Goal: Information Seeking & Learning: Learn about a topic

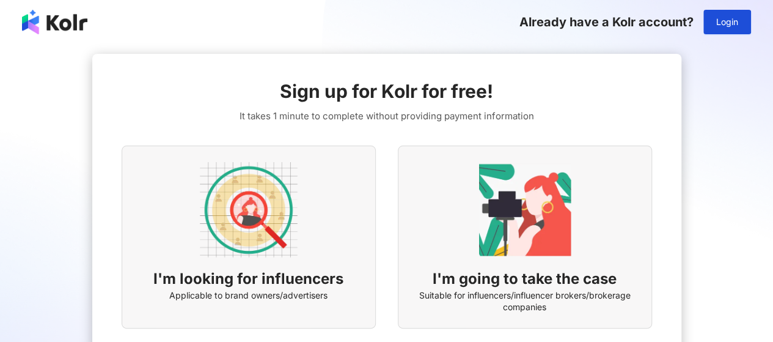
click at [290, 194] on img at bounding box center [249, 210] width 98 height 98
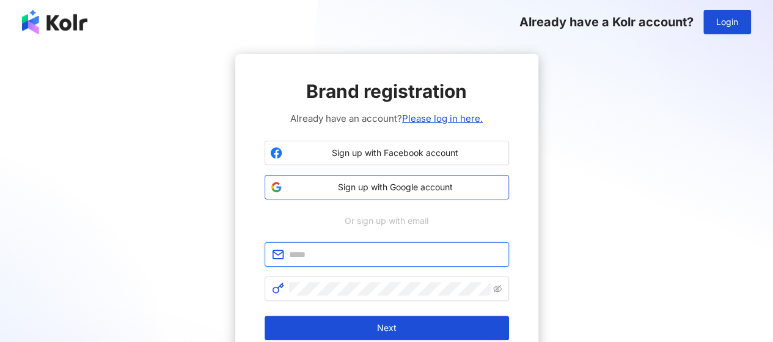
type input "**********"
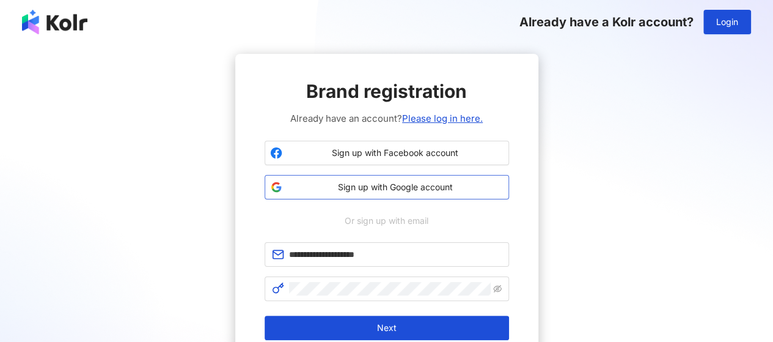
click at [448, 185] on span "Sign up with Google account" at bounding box center [395, 187] width 216 height 12
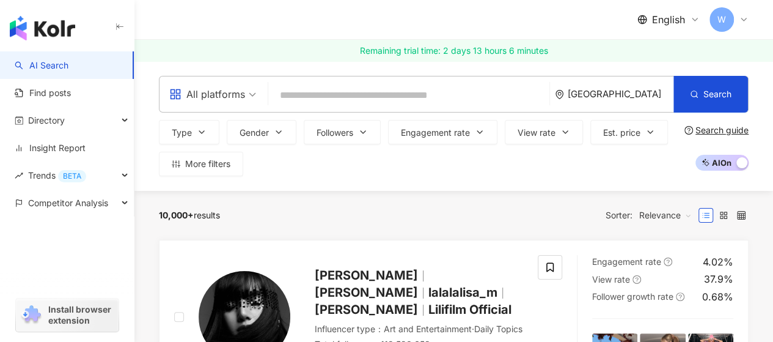
paste input "**********"
type input "**********"
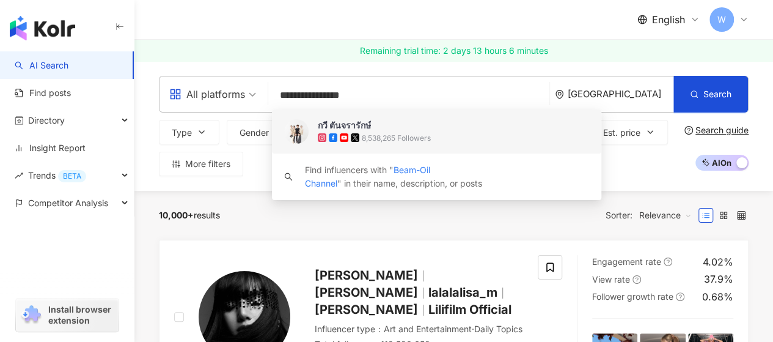
click at [301, 133] on img at bounding box center [296, 131] width 24 height 24
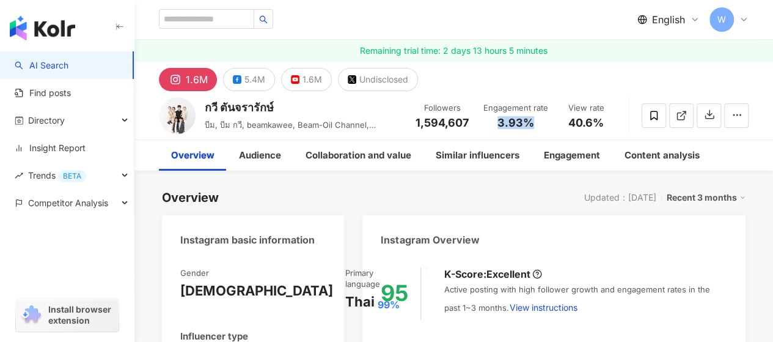
drag, startPoint x: 498, startPoint y: 120, endPoint x: 538, endPoint y: 120, distance: 40.3
click at [538, 120] on div "3.93%" at bounding box center [515, 123] width 65 height 12
copy span "3.93%"
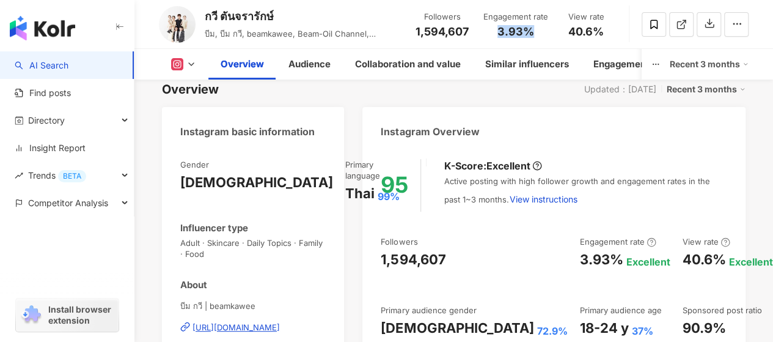
scroll to position [183, 0]
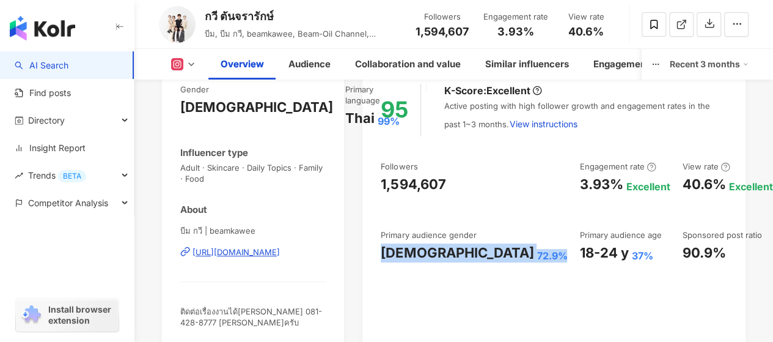
drag, startPoint x: 380, startPoint y: 252, endPoint x: 461, endPoint y: 255, distance: 80.7
click at [461, 255] on div "95 K-Score : Excellent Active posting with high follower growth and engagement …" at bounding box center [553, 208] width 383 height 274
copy div "Female 72.9%"
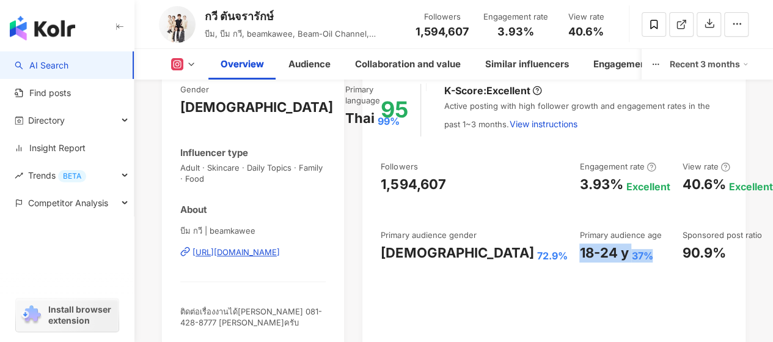
drag, startPoint x: 476, startPoint y: 238, endPoint x: 547, endPoint y: 239, distance: 71.5
click at [579, 243] on div "18-24 y 37%" at bounding box center [624, 252] width 90 height 19
copy div "18-24 y 37%"
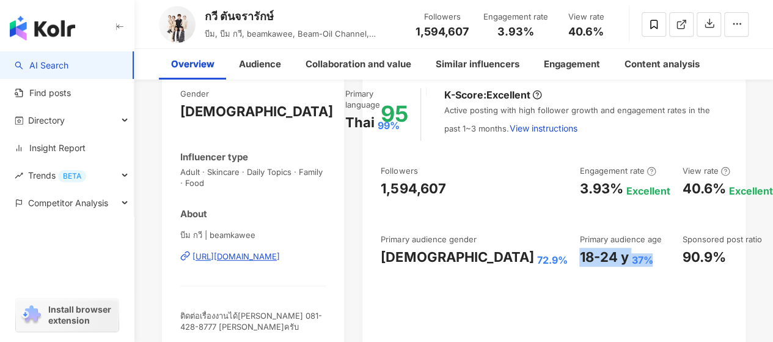
scroll to position [0, 0]
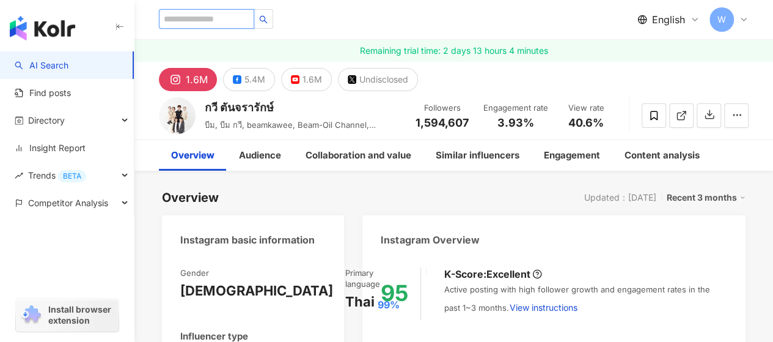
click at [254, 16] on input "search" at bounding box center [206, 19] width 95 height 20
paste input "*********"
type input "*********"
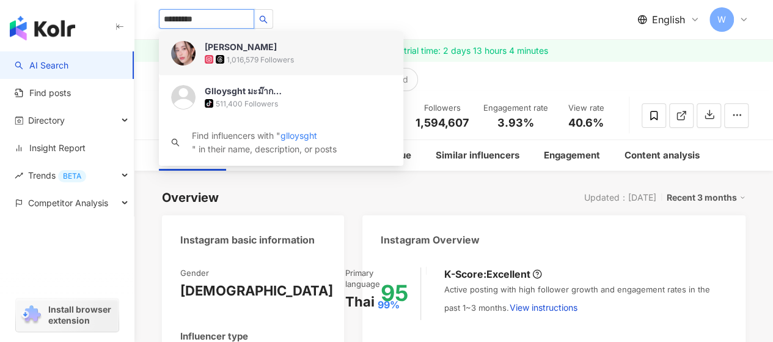
click at [188, 57] on img at bounding box center [183, 53] width 24 height 24
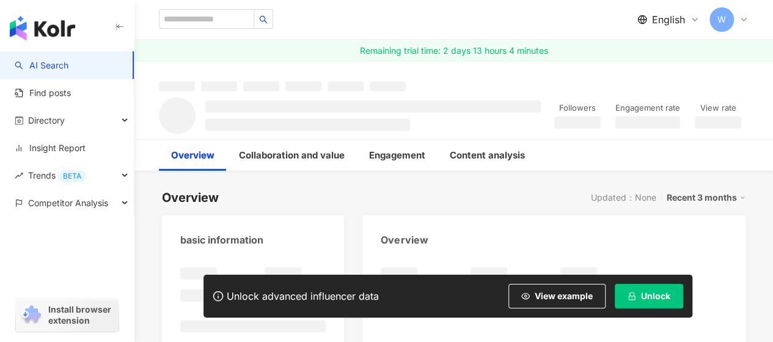
click at [656, 296] on span "Unlock" at bounding box center [655, 296] width 29 height 10
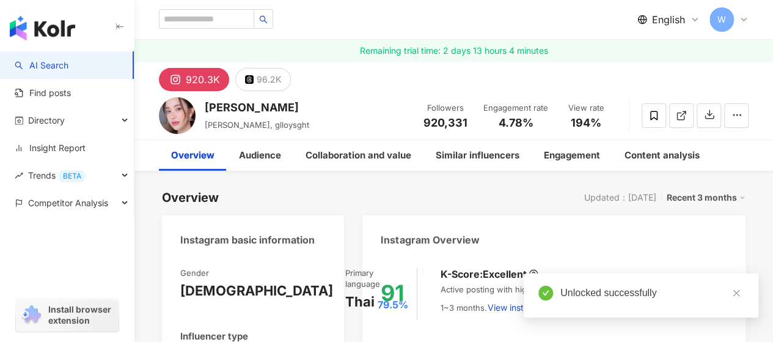
drag, startPoint x: 479, startPoint y: 122, endPoint x: 517, endPoint y: 123, distance: 38.5
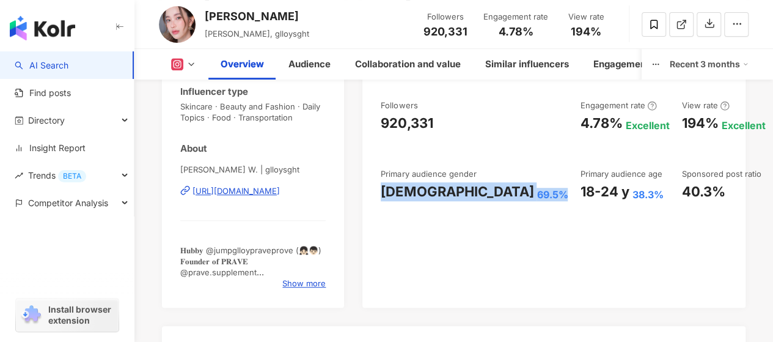
drag, startPoint x: 383, startPoint y: 204, endPoint x: 464, endPoint y: 207, distance: 81.3
click at [464, 201] on div "Followers 920,331 Engagement rate 4.78% Excellent View rate 194% Excellent Foll…" at bounding box center [554, 150] width 346 height 101
copy div "Female 69.5%"
click at [580, 191] on div "18-24 y 38.3%" at bounding box center [624, 191] width 89 height 19
copy div "Female 69.5%"
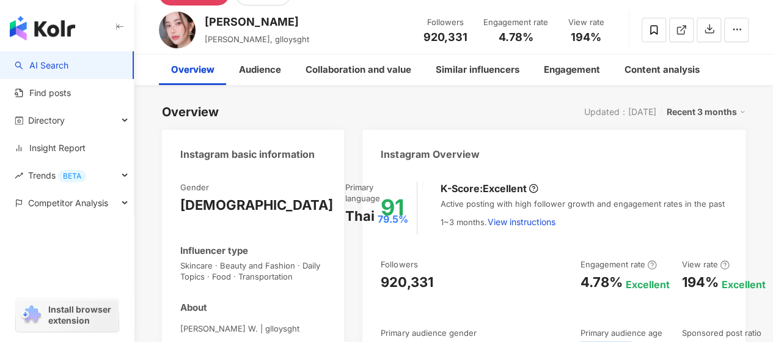
scroll to position [0, 0]
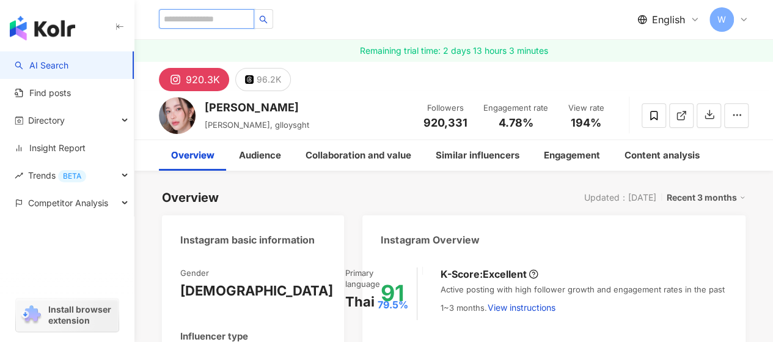
click at [212, 17] on input "search" at bounding box center [206, 19] width 95 height 20
paste input "*********"
type input "*********"
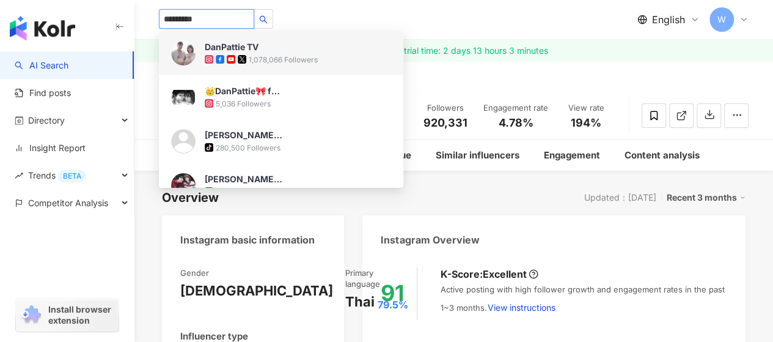
click at [177, 48] on img at bounding box center [183, 53] width 24 height 24
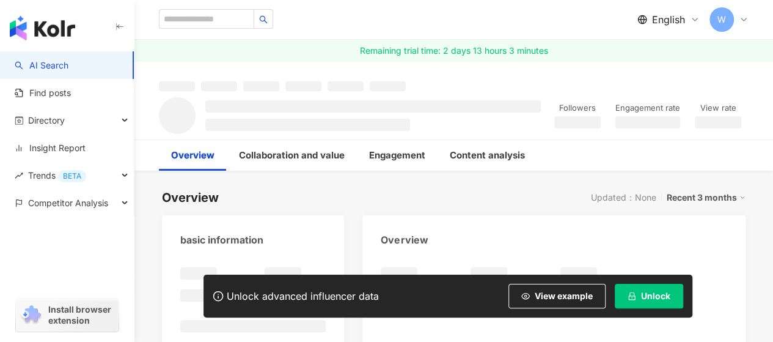
click at [656, 294] on span "Unlock" at bounding box center [655, 296] width 29 height 10
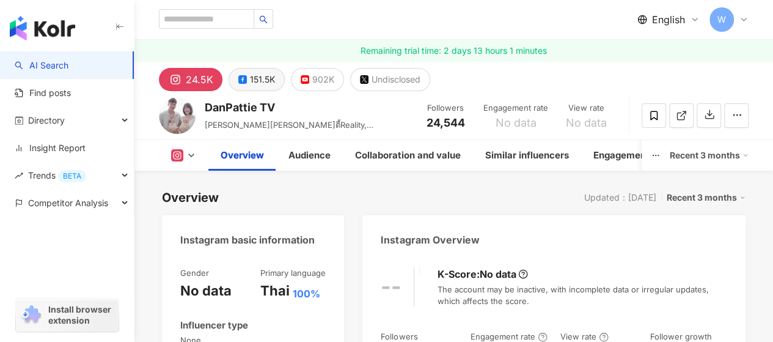
click at [265, 78] on div "151.5K" at bounding box center [262, 79] width 25 height 17
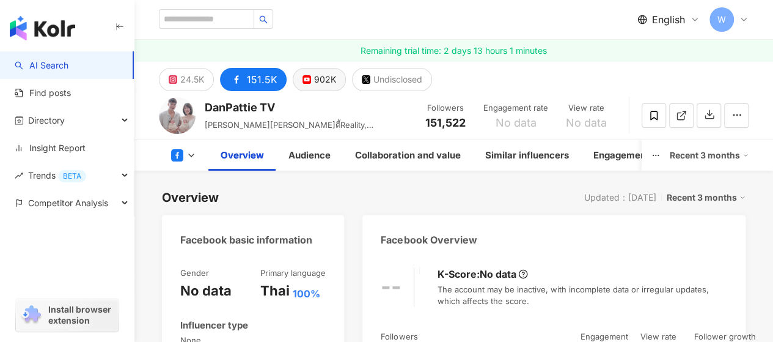
click at [338, 79] on button "902K" at bounding box center [319, 79] width 53 height 23
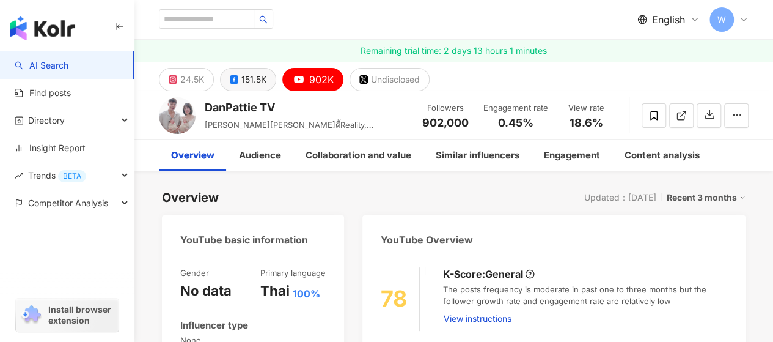
click at [250, 75] on div "151.5K" at bounding box center [253, 79] width 25 height 17
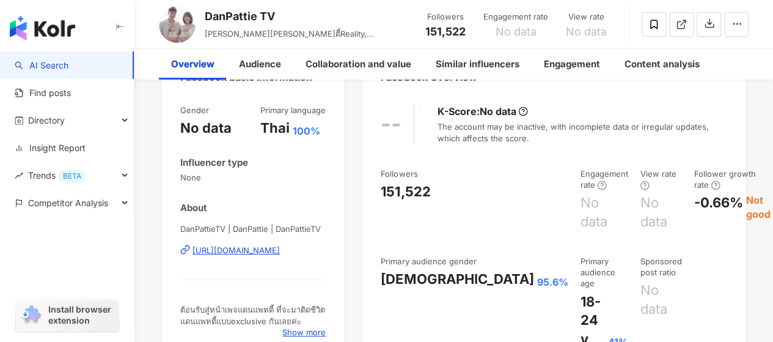
scroll to position [244, 0]
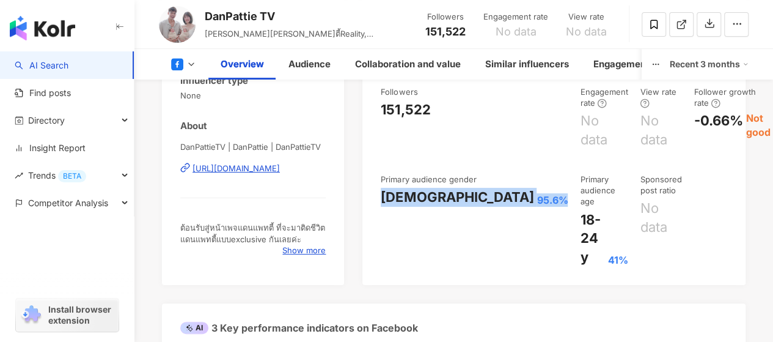
drag, startPoint x: 382, startPoint y: 194, endPoint x: 461, endPoint y: 196, distance: 78.2
click at [461, 196] on div "Female 95.6%" at bounding box center [474, 197] width 187 height 19
copy div "Female 95.6%"
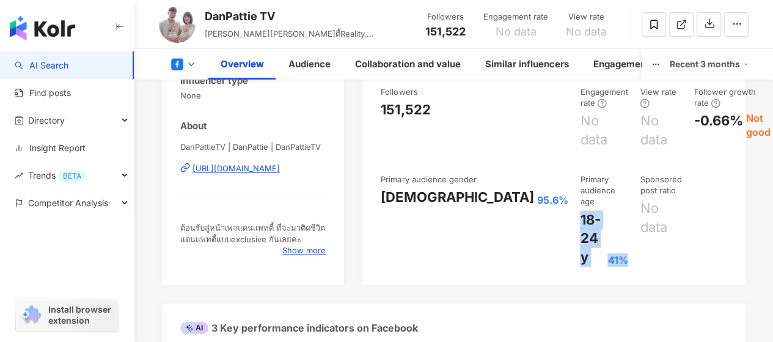
drag, startPoint x: 477, startPoint y: 196, endPoint x: 544, endPoint y: 196, distance: 67.2
click at [580, 210] on div "18-24 y 41%" at bounding box center [604, 238] width 48 height 56
copy div "18-24 y 41%"
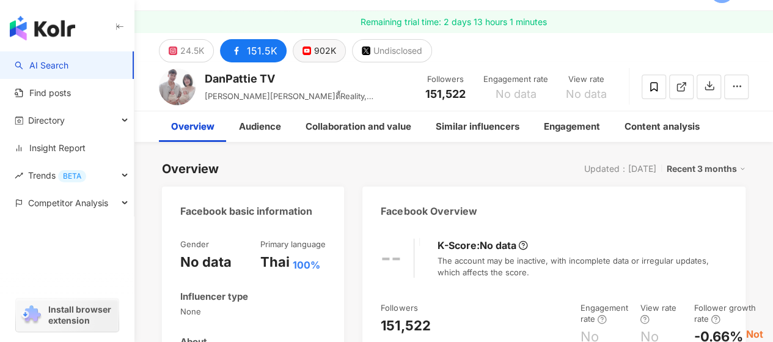
scroll to position [0, 0]
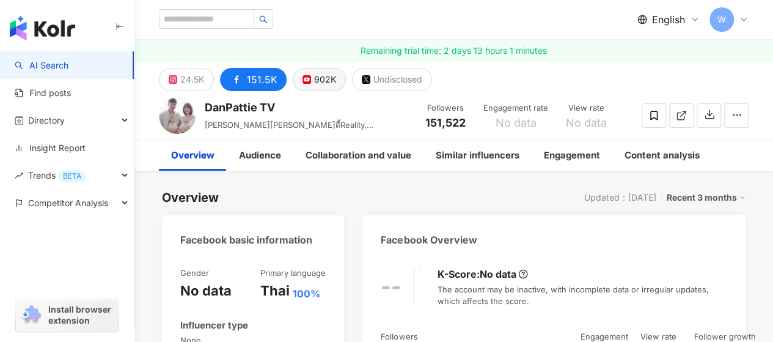
click at [318, 73] on div "902K" at bounding box center [325, 79] width 22 height 17
click at [534, 119] on div "No data" at bounding box center [515, 123] width 65 height 12
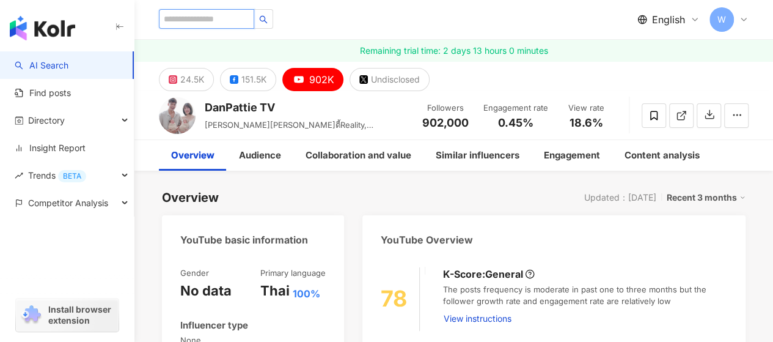
click at [239, 16] on input "search" at bounding box center [206, 19] width 95 height 20
paste input "*****"
type input "*****"
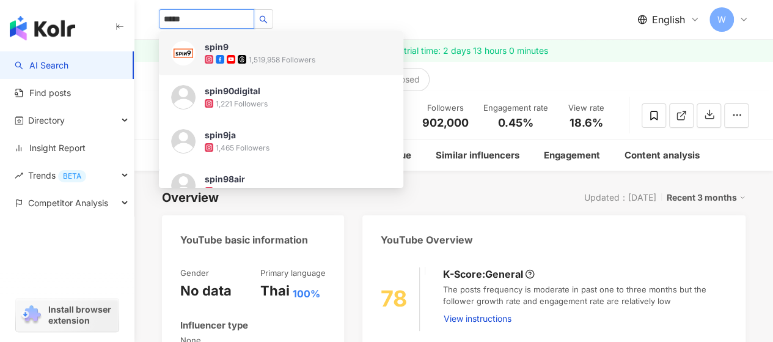
click at [183, 56] on img at bounding box center [183, 53] width 24 height 24
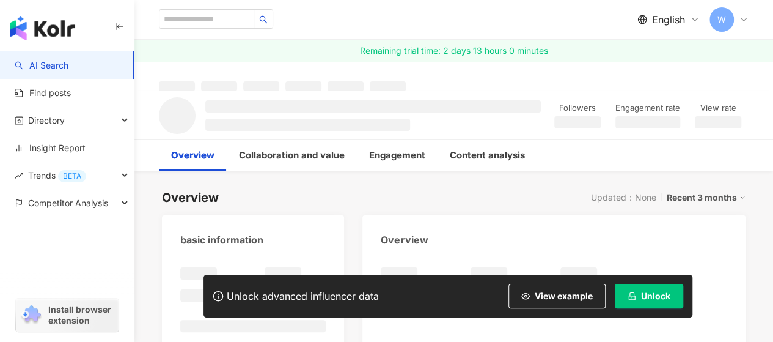
click at [641, 276] on div "Unlock advanced influencer data View example Unlock" at bounding box center [447, 295] width 489 height 43
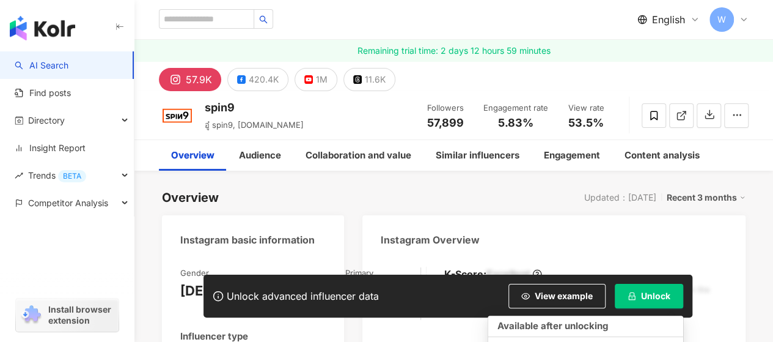
click at [657, 288] on button "Unlock" at bounding box center [649, 295] width 68 height 24
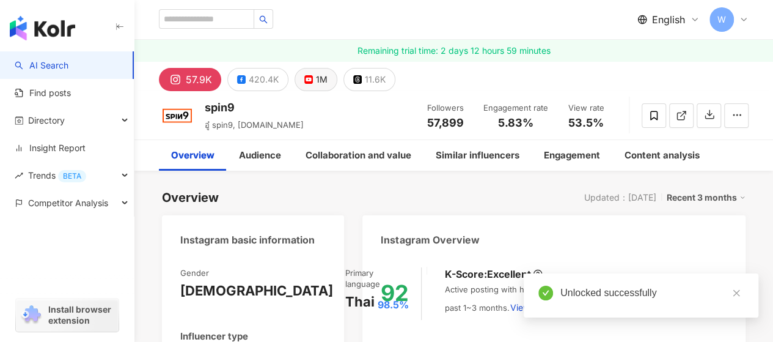
click at [316, 74] on div "1M" at bounding box center [322, 79] width 12 height 17
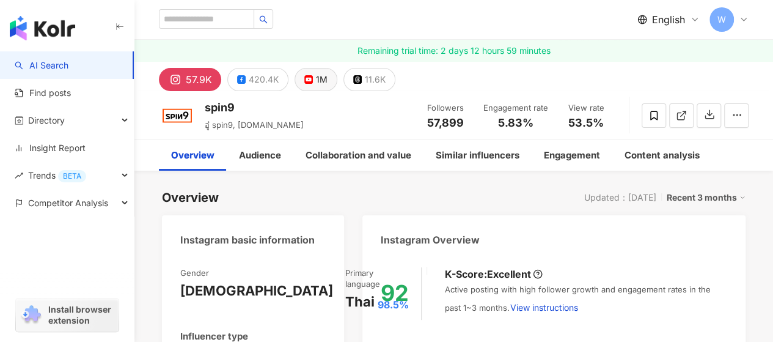
click at [313, 74] on button "1M" at bounding box center [315, 79] width 43 height 23
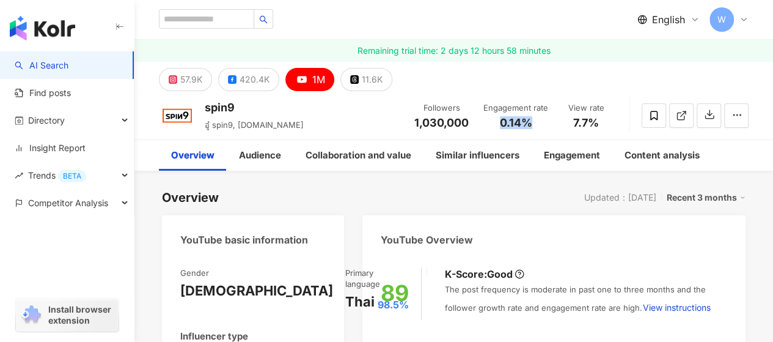
drag, startPoint x: 502, startPoint y: 122, endPoint x: 533, endPoint y: 120, distance: 31.8
click at [533, 120] on div "0.14%" at bounding box center [515, 123] width 65 height 12
copy span "0.14%"
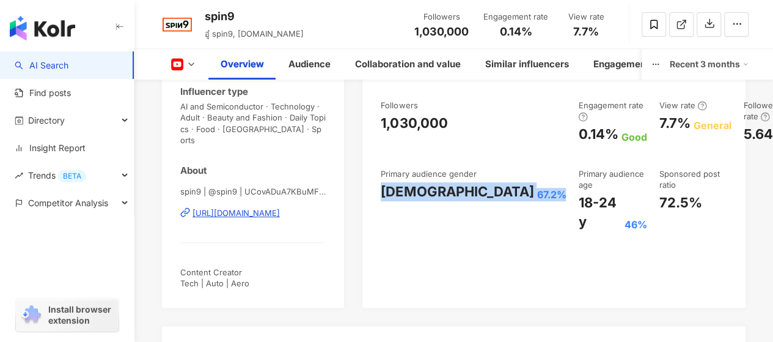
drag, startPoint x: 383, startPoint y: 202, endPoint x: 442, endPoint y: 202, distance: 59.3
click at [442, 201] on div "[DEMOGRAPHIC_DATA] 67.2%" at bounding box center [473, 191] width 185 height 19
copy div "[DEMOGRAPHIC_DATA] 67.2%"
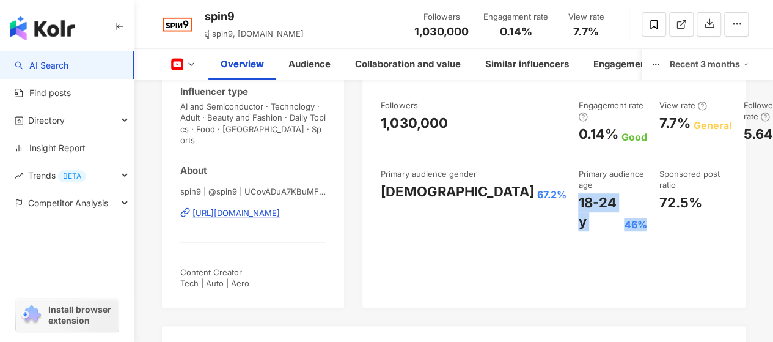
drag, startPoint x: 472, startPoint y: 200, endPoint x: 544, endPoint y: 203, distance: 71.6
click at [578, 203] on div "18-24 y 46%" at bounding box center [612, 212] width 68 height 38
copy div "18-24 y 46%"
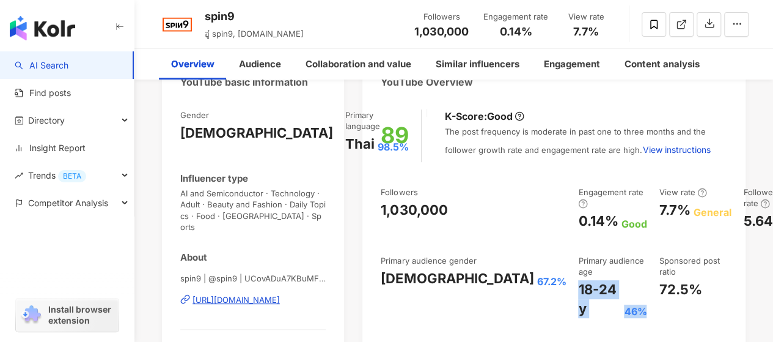
scroll to position [0, 0]
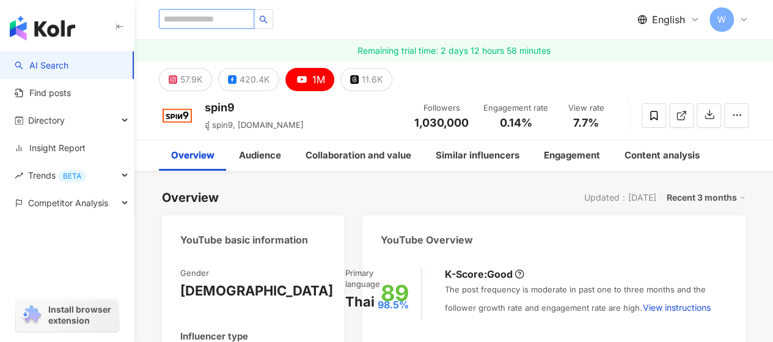
click at [246, 18] on input "search" at bounding box center [206, 19] width 95 height 20
paste input "**********"
type input "**********"
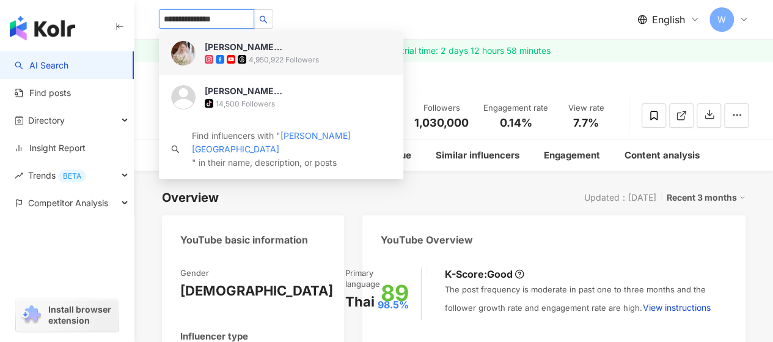
click at [188, 53] on img at bounding box center [183, 53] width 24 height 24
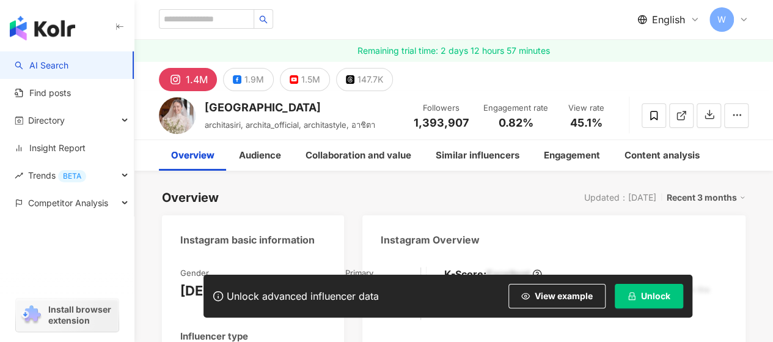
click at [643, 300] on span "Unlock" at bounding box center [655, 296] width 29 height 10
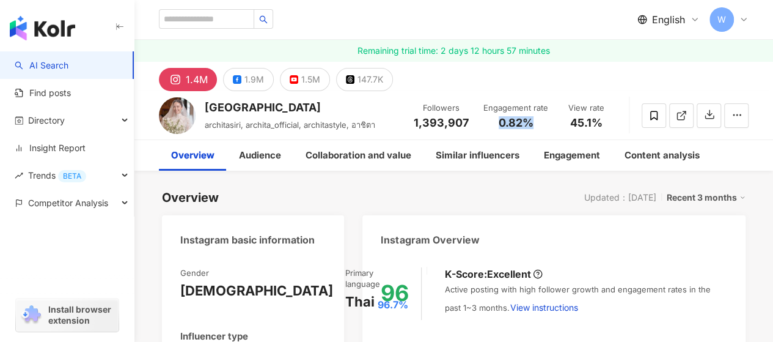
drag, startPoint x: 499, startPoint y: 121, endPoint x: 532, endPoint y: 120, distance: 33.6
click at [532, 120] on span "0.82%" at bounding box center [516, 123] width 35 height 12
copy span "0.82%"
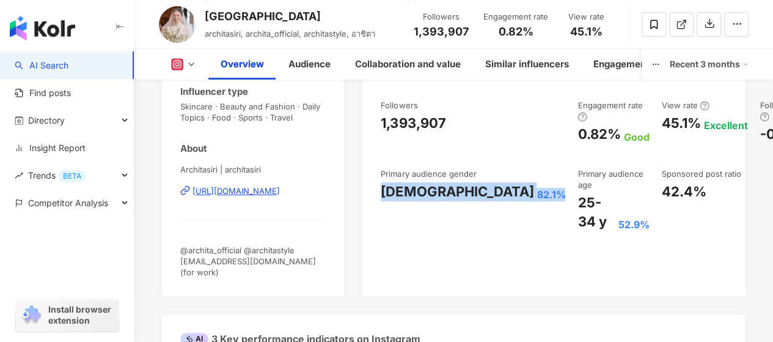
drag, startPoint x: 381, startPoint y: 197, endPoint x: 461, endPoint y: 205, distance: 79.8
click at [461, 205] on div "Followers 1,393,907 Engagement rate 0.82% Good View rate 45.1% Excellent Follow…" at bounding box center [554, 165] width 346 height 131
copy div "Female 82.1%"
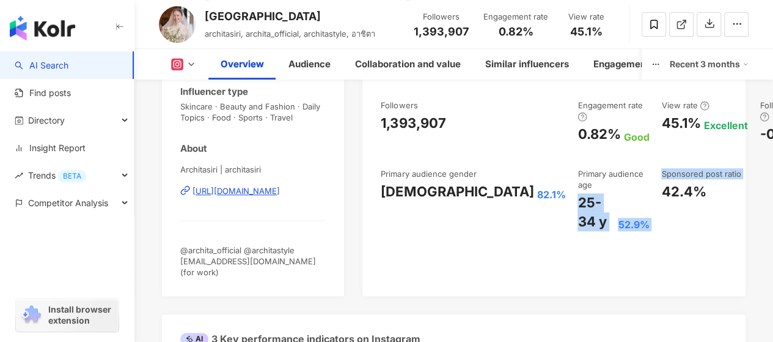
drag, startPoint x: 473, startPoint y: 199, endPoint x: 551, endPoint y: 224, distance: 81.7
click at [551, 224] on div "Followers 1,393,907 Engagement rate 0.82% Good View rate 45.1% Excellent Follow…" at bounding box center [554, 165] width 346 height 131
click at [618, 222] on div "52.9%" at bounding box center [633, 223] width 31 height 13
drag, startPoint x: 473, startPoint y: 204, endPoint x: 542, endPoint y: 223, distance: 71.0
click at [577, 223] on div "25-34 y 52.9%" at bounding box center [612, 212] width 71 height 38
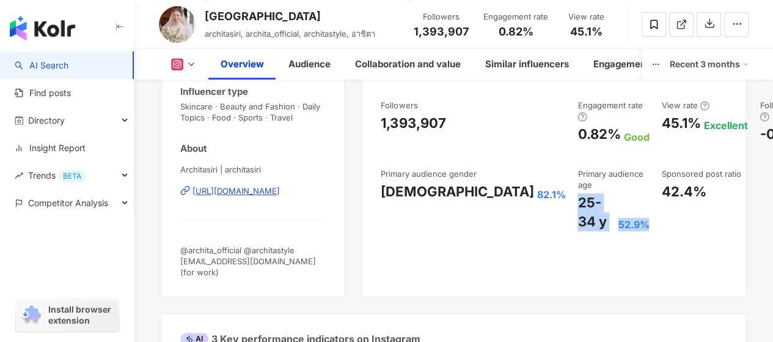
copy div "25-34 y 52.9%"
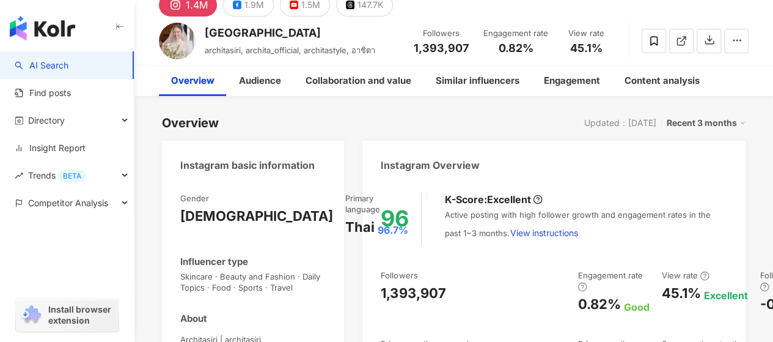
scroll to position [0, 0]
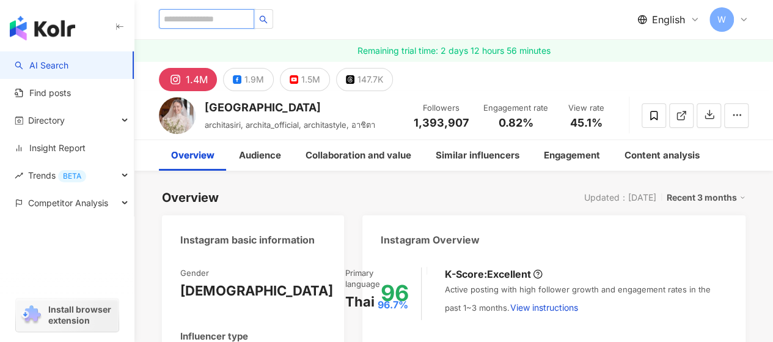
click at [216, 10] on input "search" at bounding box center [206, 19] width 95 height 20
paste input "**********"
type input "**********"
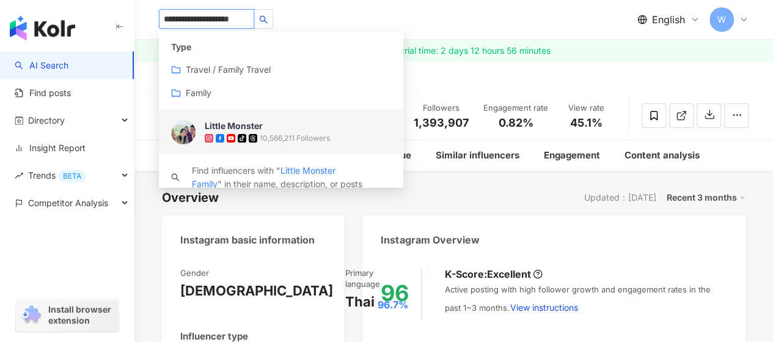
click at [174, 123] on img at bounding box center [183, 132] width 24 height 24
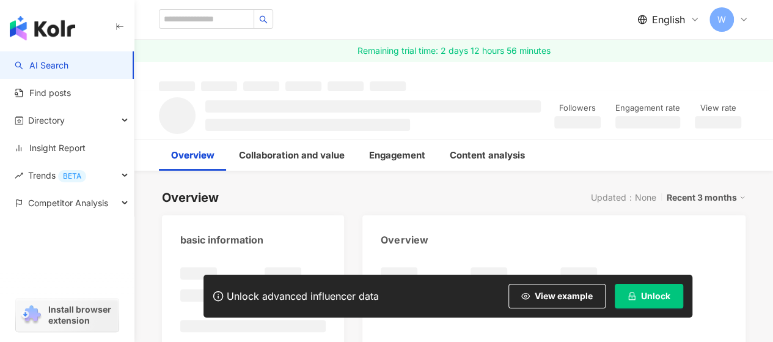
click at [657, 294] on span "Unlock" at bounding box center [655, 296] width 29 height 10
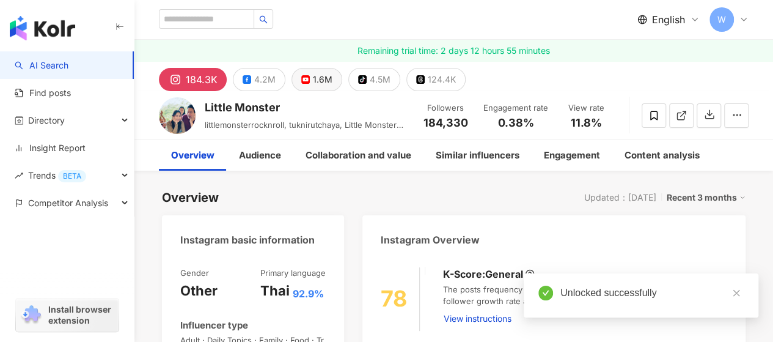
click at [313, 72] on div "1.6M" at bounding box center [323, 79] width 20 height 17
click at [259, 82] on div "4.2M" at bounding box center [264, 79] width 21 height 17
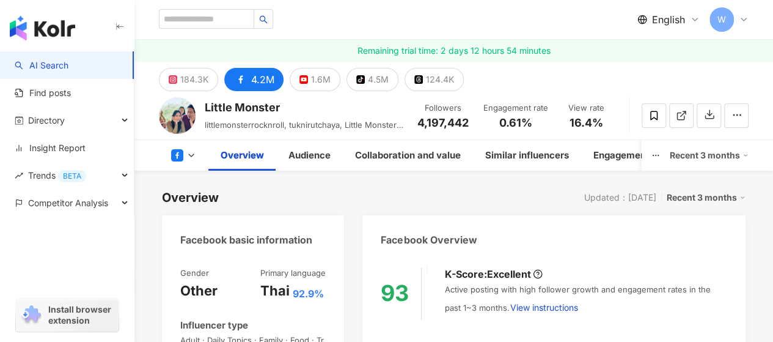
drag, startPoint x: 478, startPoint y: 183, endPoint x: 511, endPoint y: 185, distance: 33.7
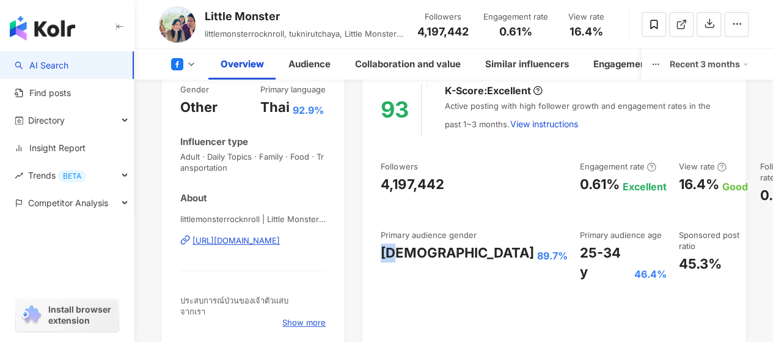
drag, startPoint x: 380, startPoint y: 263, endPoint x: 398, endPoint y: 266, distance: 18.5
click at [398, 262] on div "[DEMOGRAPHIC_DATA]" at bounding box center [457, 252] width 153 height 19
click at [382, 262] on div "[DEMOGRAPHIC_DATA]" at bounding box center [457, 252] width 153 height 19
click at [415, 262] on div "[DEMOGRAPHIC_DATA]" at bounding box center [457, 252] width 153 height 19
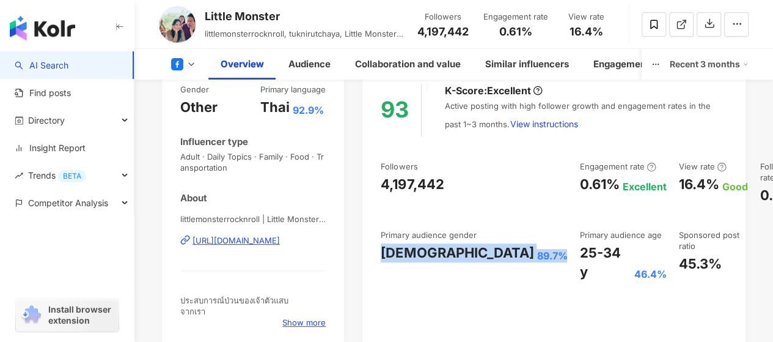
drag, startPoint x: 382, startPoint y: 261, endPoint x: 459, endPoint y: 262, distance: 77.0
click at [459, 262] on div "Female 89.7%" at bounding box center [474, 252] width 186 height 19
copy div "Female 89.7%"
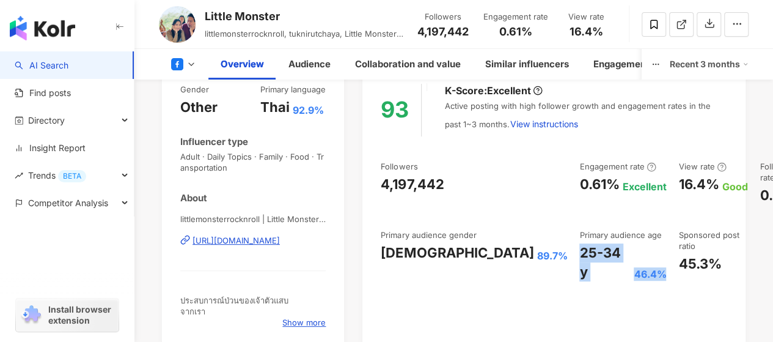
drag, startPoint x: 475, startPoint y: 251, endPoint x: 560, endPoint y: 252, distance: 84.3
click at [579, 252] on div "25-34 y 46.4%" at bounding box center [622, 262] width 87 height 38
copy div "25-34 y 46.4%"
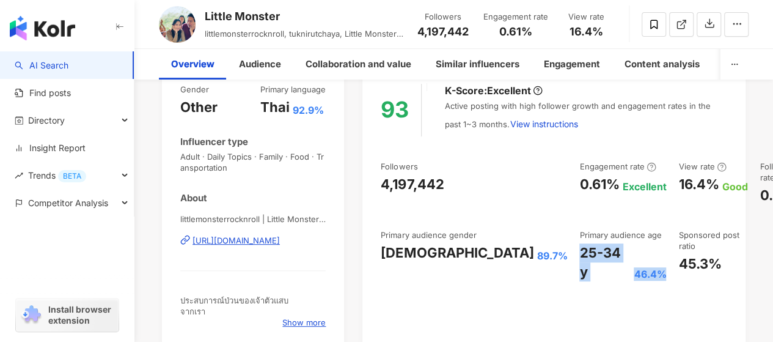
scroll to position [0, 0]
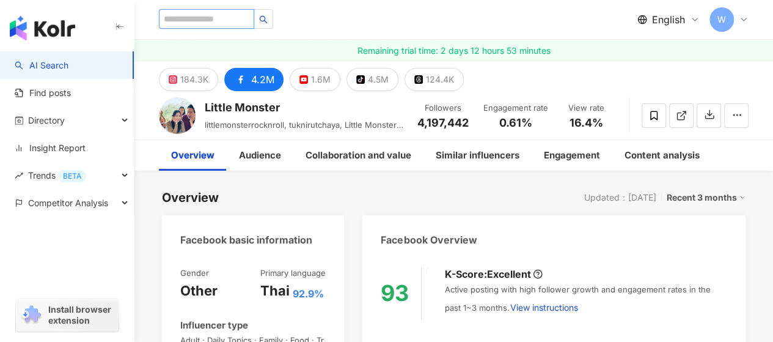
paste input "*********"
type input "*********"
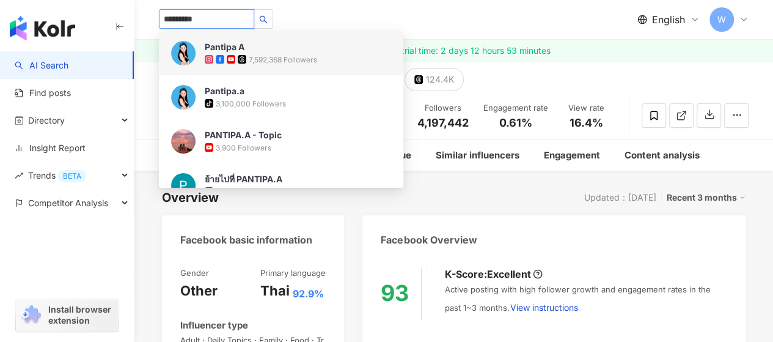
click at [187, 56] on img at bounding box center [183, 53] width 24 height 24
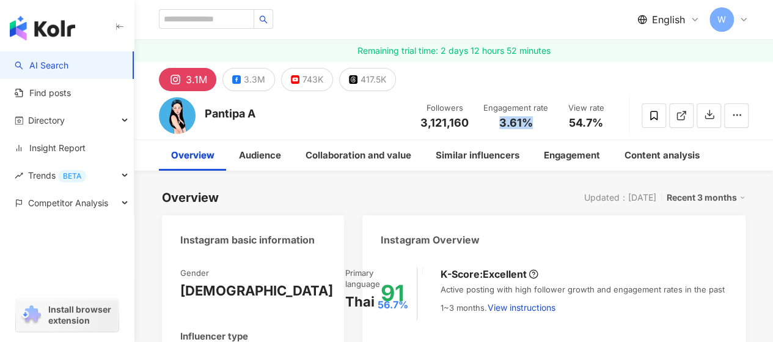
drag, startPoint x: 498, startPoint y: 118, endPoint x: 534, endPoint y: 119, distance: 36.1
click at [534, 119] on div "3.61%" at bounding box center [515, 123] width 65 height 12
copy span "3.61%"
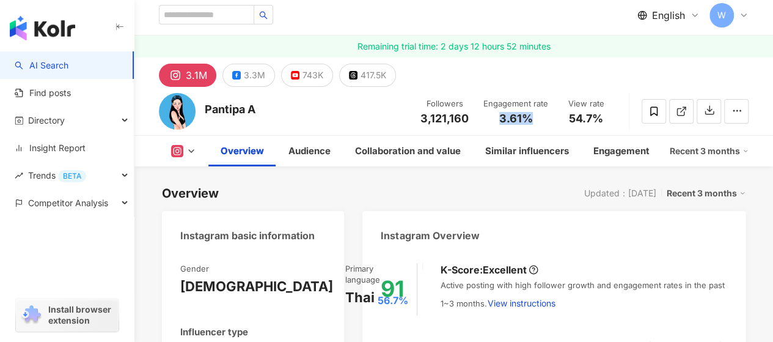
scroll to position [305, 0]
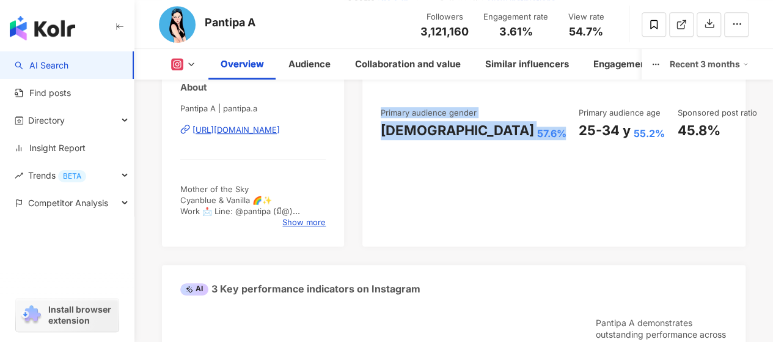
drag, startPoint x: 417, startPoint y: 142, endPoint x: 461, endPoint y: 142, distance: 44.6
click at [461, 142] on div "91 K-Score : Excellent Active posting with high follower growth and engagement …" at bounding box center [553, 97] width 383 height 297
drag, startPoint x: 438, startPoint y: 137, endPoint x: 406, endPoint y: 146, distance: 33.1
click at [536, 137] on div "57.6%" at bounding box center [550, 132] width 29 height 13
drag, startPoint x: 381, startPoint y: 141, endPoint x: 457, endPoint y: 144, distance: 76.5
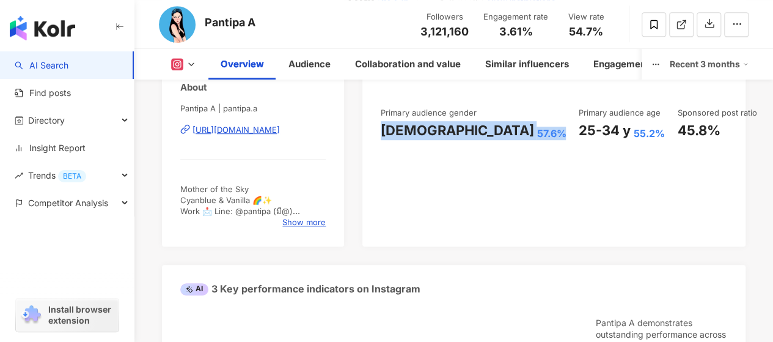
click at [457, 140] on div "[DEMOGRAPHIC_DATA] 57.6%" at bounding box center [473, 130] width 185 height 19
copy div "[DEMOGRAPHIC_DATA] 57.6%"
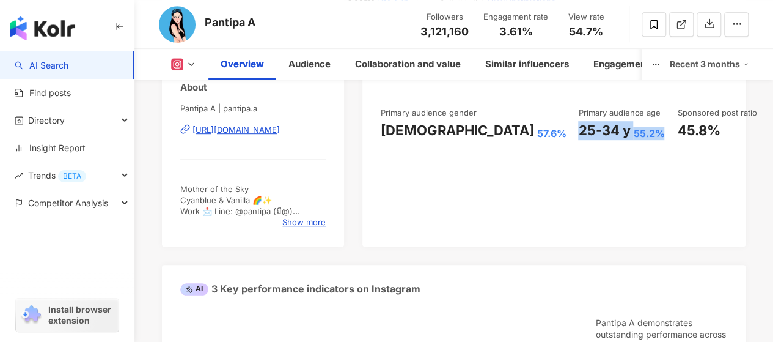
drag, startPoint x: 474, startPoint y: 126, endPoint x: 560, endPoint y: 132, distance: 85.7
click at [578, 132] on div "25-34 y 55.2%" at bounding box center [621, 130] width 87 height 19
copy div "25-34 y 55.2%"
